Goal: Task Accomplishment & Management: Use online tool/utility

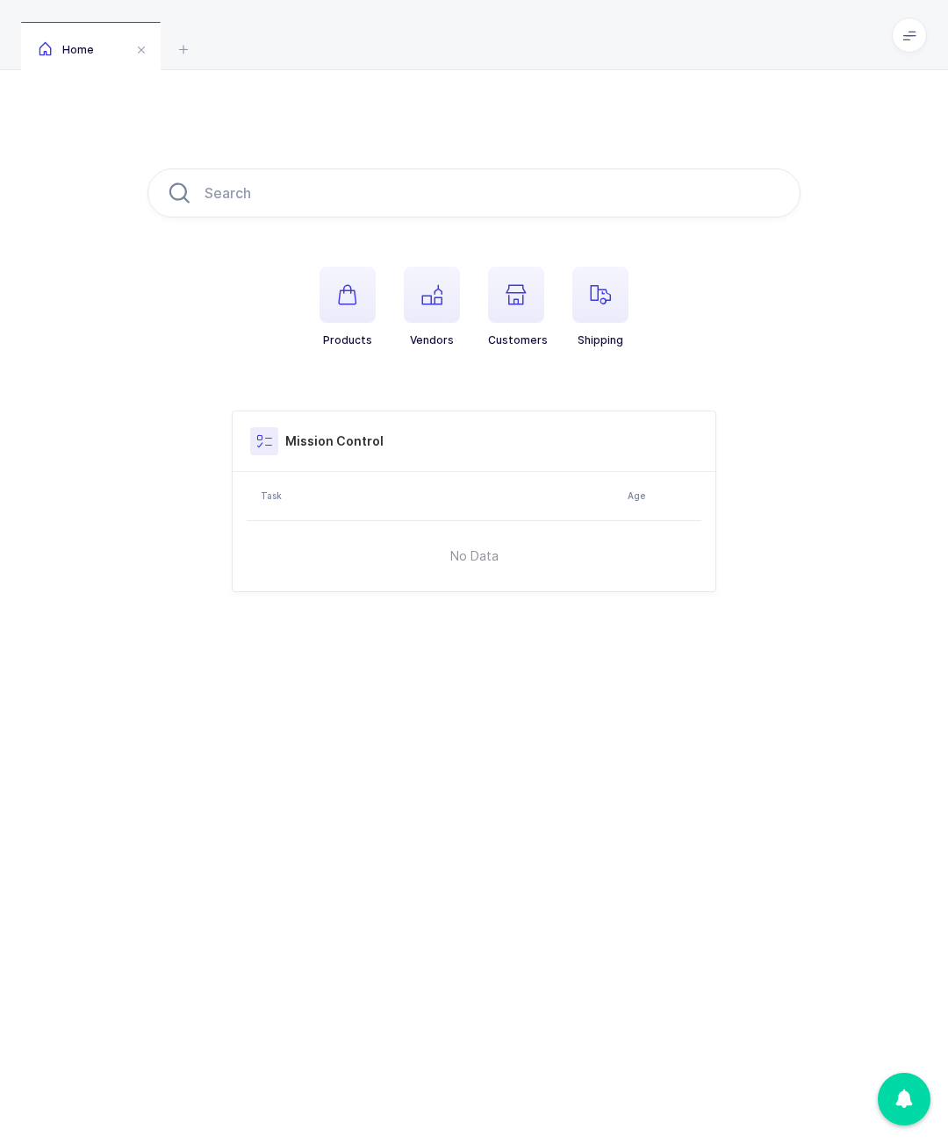
click at [885, 37] on div "Home" at bounding box center [474, 35] width 948 height 70
click at [932, 31] on div "Home" at bounding box center [474, 35] width 948 height 70
click at [903, 24] on span at bounding box center [909, 35] width 35 height 35
click at [836, 154] on li "Warehouse" at bounding box center [843, 152] width 131 height 14
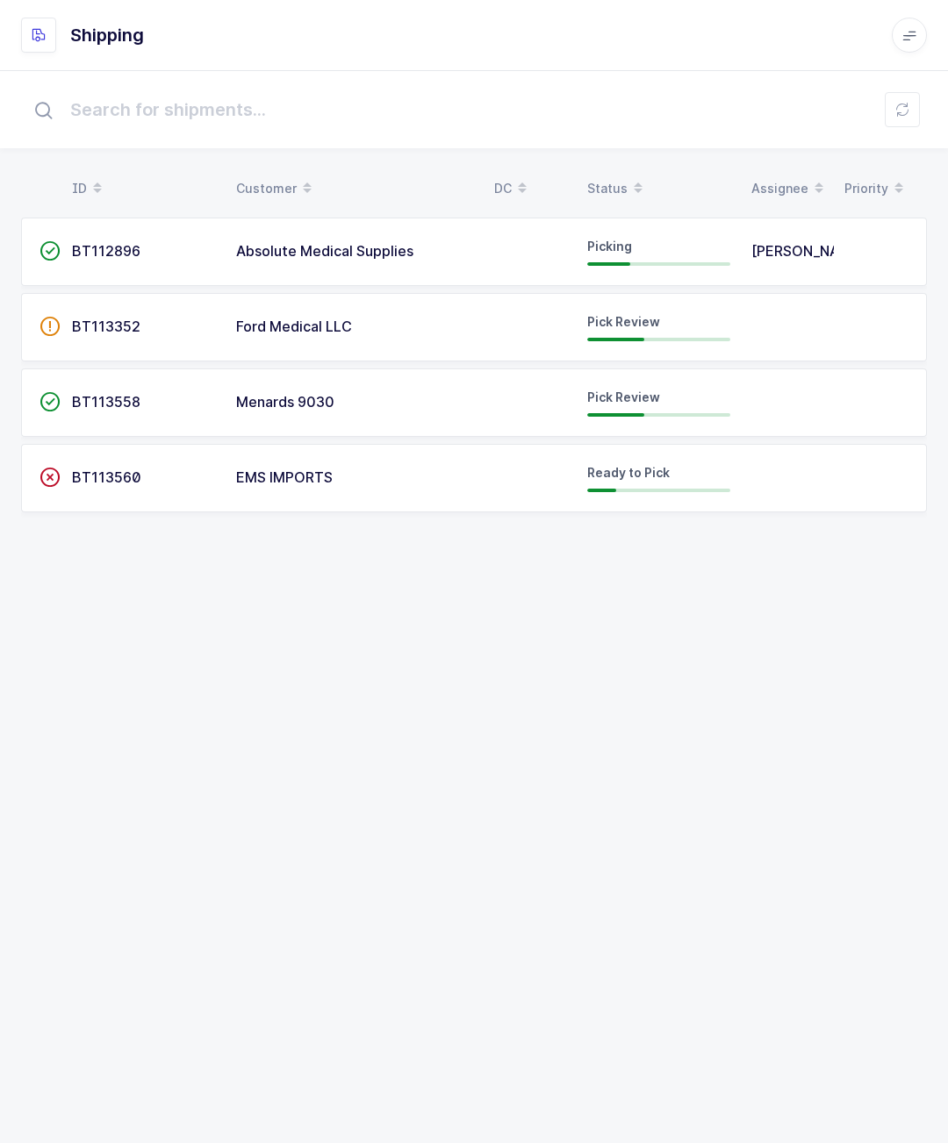
click at [299, 388] on td "Menards 9030" at bounding box center [355, 403] width 258 height 68
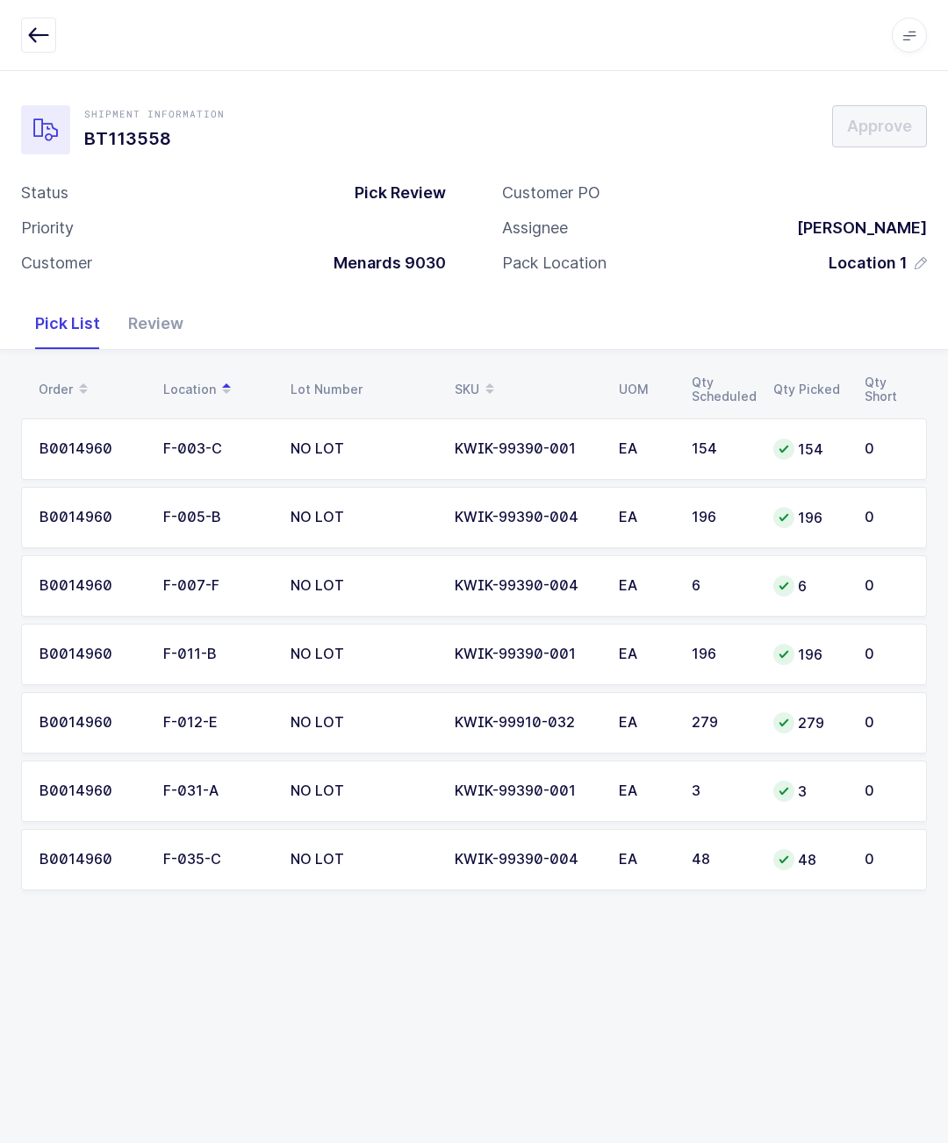
click at [183, 359] on div "Order Location Lot Number SKU UOM Qty Scheduled Qty Picked Qty Short B0014960 F…" at bounding box center [474, 641] width 948 height 583
click at [143, 327] on div "Review" at bounding box center [155, 323] width 83 height 51
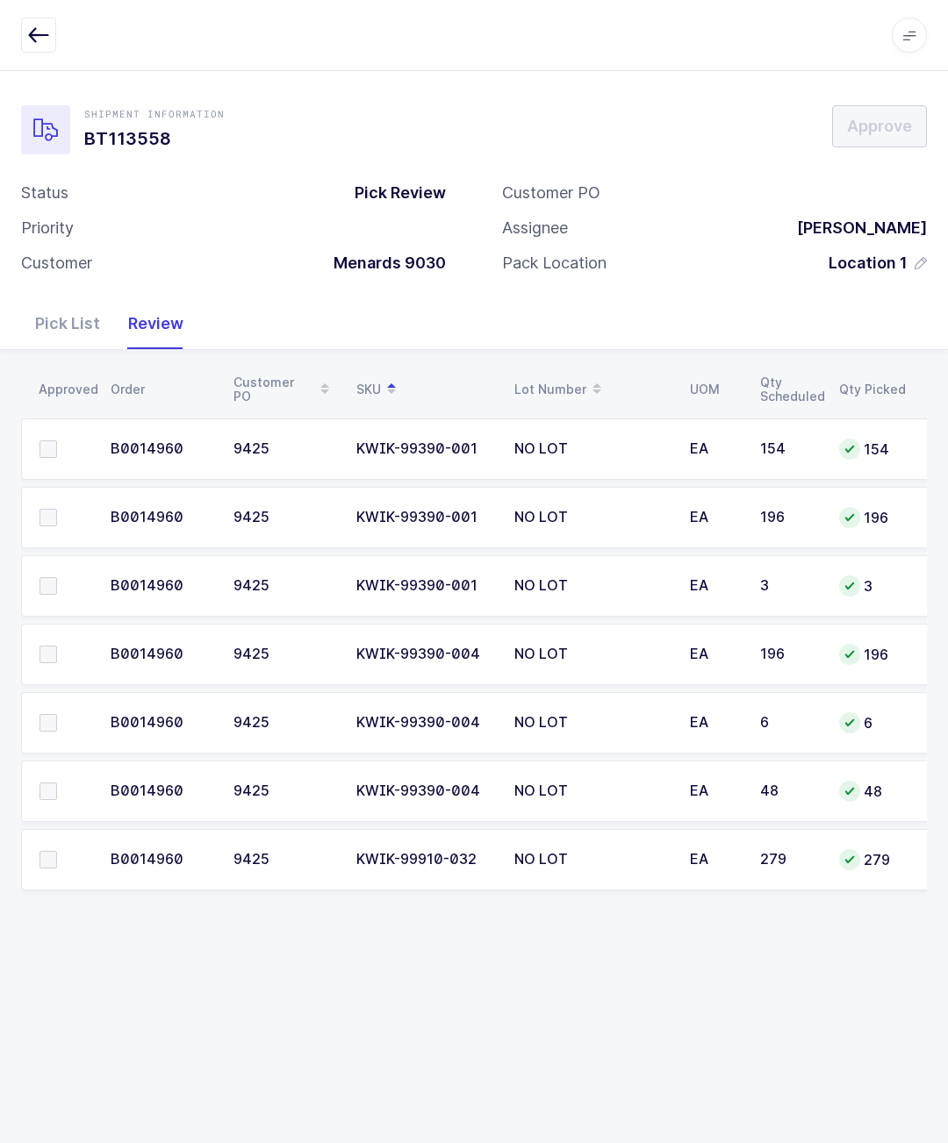
click at [126, 322] on div "Review" at bounding box center [155, 323] width 83 height 51
click at [50, 510] on span at bounding box center [48, 518] width 18 height 18
click at [57, 509] on input "checkbox" at bounding box center [57, 509] width 0 height 0
click at [53, 714] on span at bounding box center [48, 723] width 18 height 18
click at [57, 714] on input "checkbox" at bounding box center [57, 714] width 0 height 0
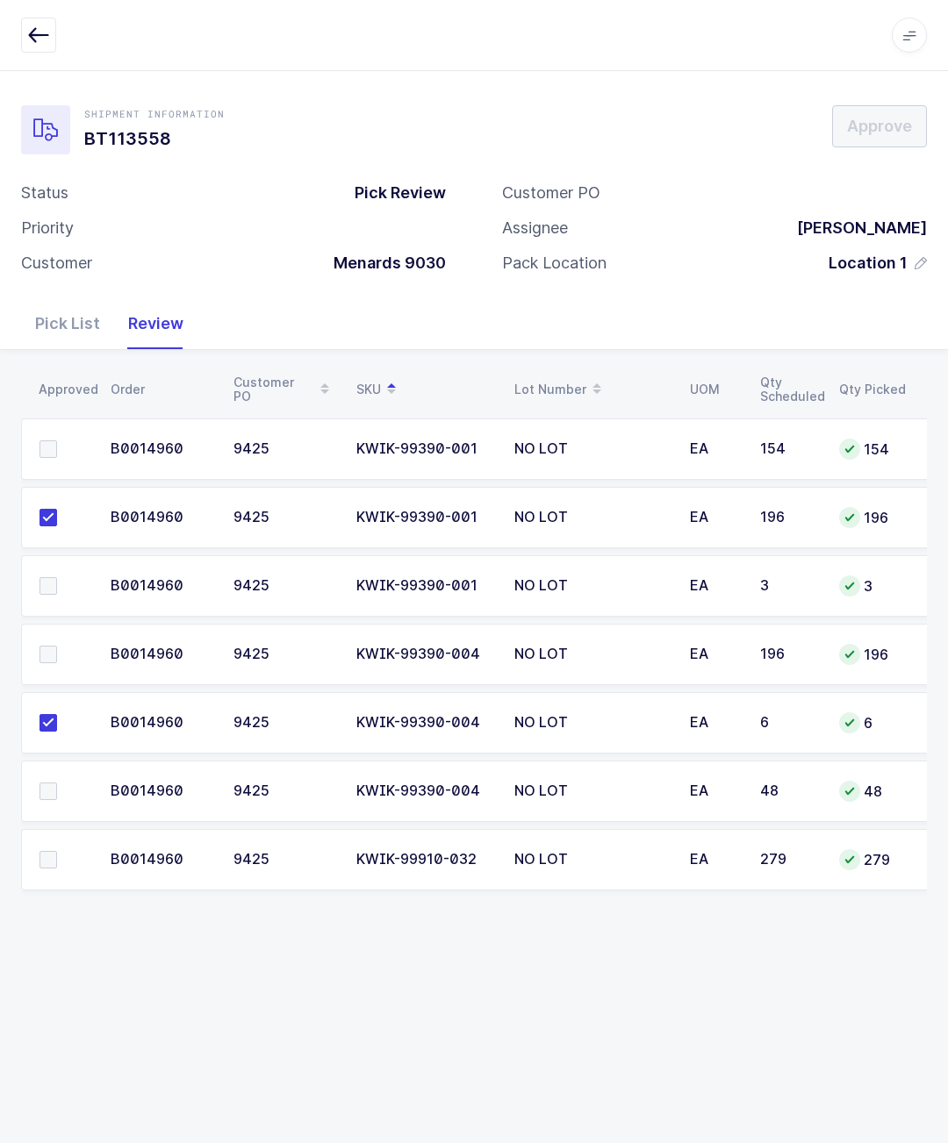
click at [48, 864] on span at bounding box center [48, 860] width 18 height 18
click at [57, 851] on input "checkbox" at bounding box center [57, 851] width 0 height 0
click at [75, 647] on label at bounding box center [64, 655] width 50 height 18
click at [57, 646] on input "checkbox" at bounding box center [57, 646] width 0 height 0
click at [66, 799] on label at bounding box center [64, 792] width 50 height 18
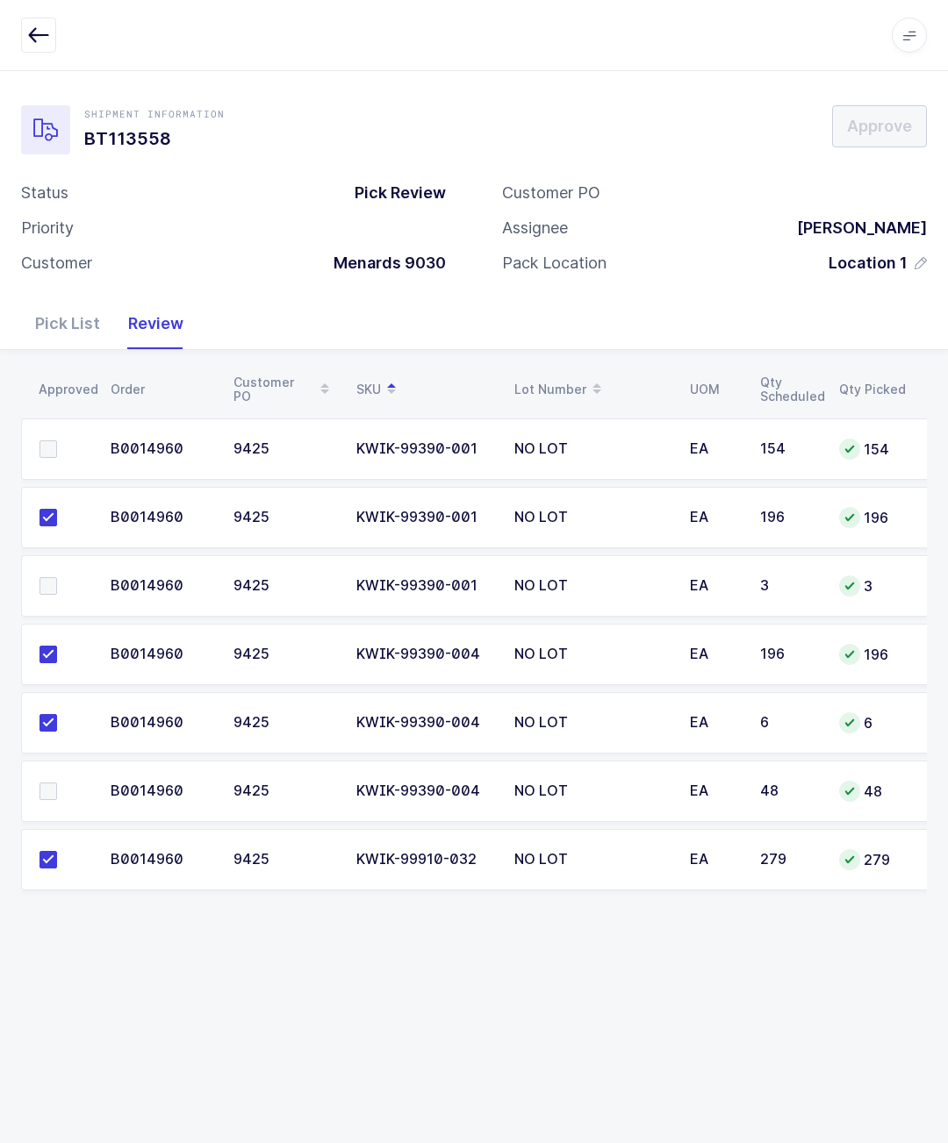
click at [57, 783] on input "checkbox" at bounding box center [57, 783] width 0 height 0
click at [52, 448] on span at bounding box center [48, 450] width 18 height 18
click at [57, 441] on input "checkbox" at bounding box center [57, 441] width 0 height 0
click at [49, 343] on div "Pick List" at bounding box center [67, 323] width 93 height 51
